Goal: Ask a question

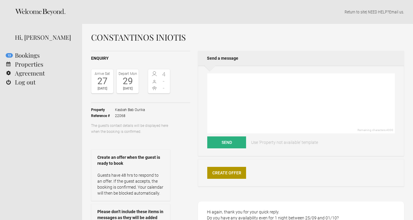
select select "EUR"
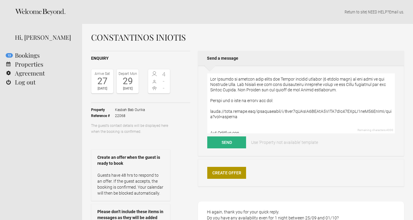
click at [209, 79] on textarea at bounding box center [300, 103] width 187 height 60
click at [286, 79] on textarea at bounding box center [300, 103] width 187 height 60
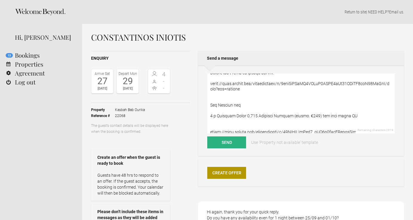
scroll to position [29, 0]
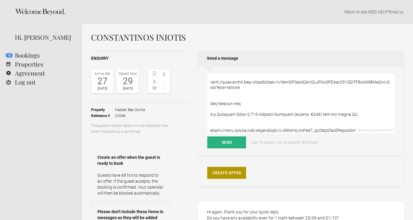
click at [245, 103] on textarea at bounding box center [300, 103] width 187 height 60
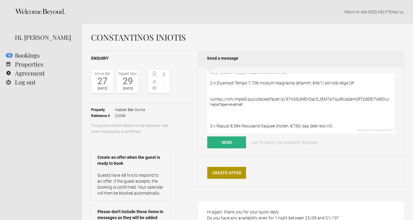
scroll to position [61, 0]
drag, startPoint x: 209, startPoint y: 82, endPoint x: 206, endPoint y: 109, distance: 26.7
click at [206, 109] on div "Remaining characters: 2896 Send Use 'Property not available' template" at bounding box center [301, 111] width 206 height 90
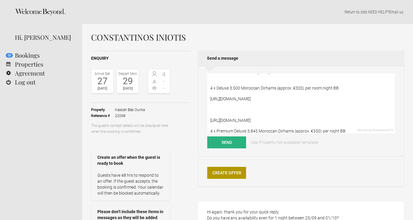
scroll to position [56, 0]
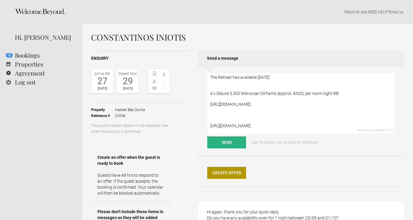
click at [213, 93] on textarea "We have some availability in our Retreat located just below the [GEOGRAPHIC_DAT…" at bounding box center [300, 103] width 187 height 60
click at [219, 88] on textarea "We have some availability in our Retreat located just below the [GEOGRAPHIC_DAT…" at bounding box center [300, 103] width 187 height 60
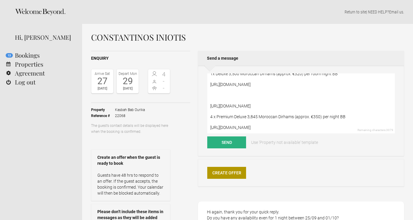
scroll to position [97, 0]
drag, startPoint x: 210, startPoint y: 93, endPoint x: 205, endPoint y: 133, distance: 40.5
click at [205, 133] on div "We have some availability in our Retreat located just below the [GEOGRAPHIC_DAT…" at bounding box center [301, 111] width 206 height 90
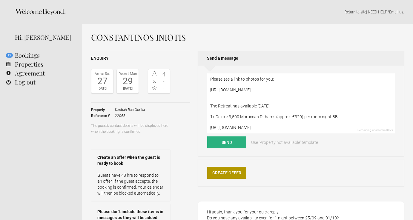
scroll to position [54, 0]
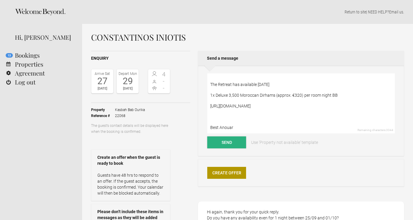
type textarea "We have some availability in our Retreat located just below the [GEOGRAPHIC_DAT…"
click at [236, 140] on button "Send" at bounding box center [226, 142] width 39 height 12
